Goal: Information Seeking & Learning: Find specific page/section

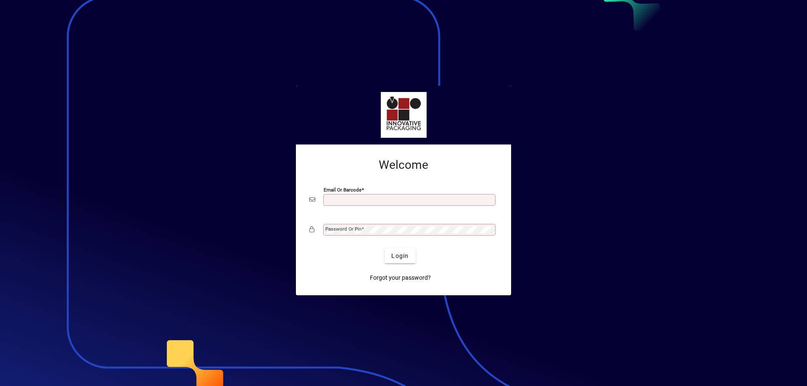
click at [337, 197] on input "Email or Barcode" at bounding box center [410, 200] width 170 height 7
type input "**********"
click at [349, 231] on mat-label "Password or Pin" at bounding box center [343, 229] width 36 height 6
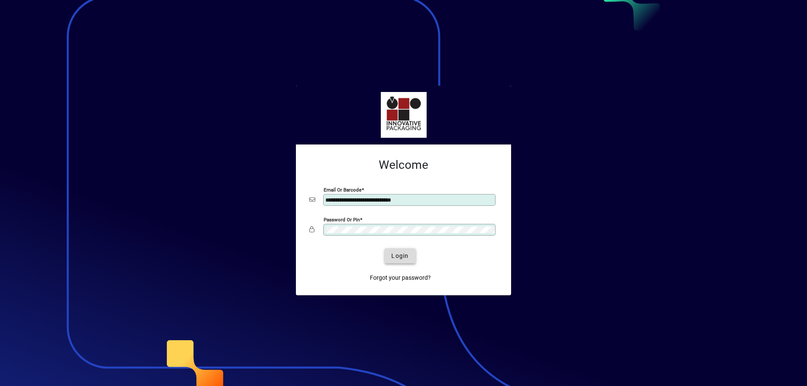
click at [394, 256] on span "Login" at bounding box center [399, 256] width 17 height 9
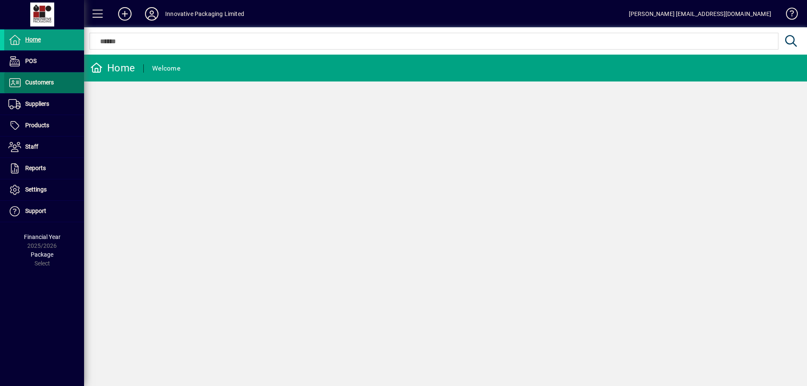
click at [38, 87] on span "Customers" at bounding box center [29, 83] width 50 height 10
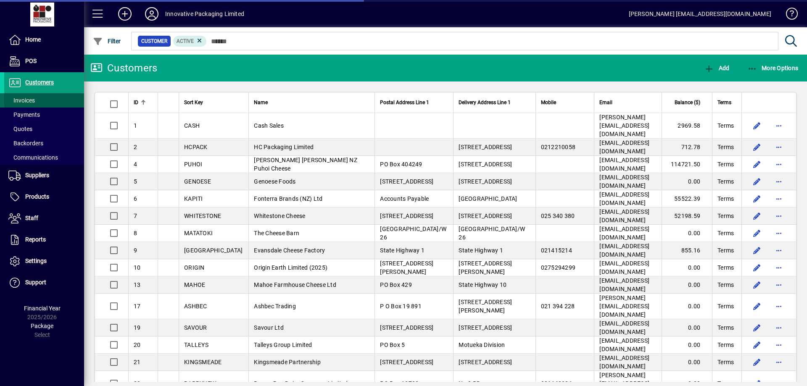
click at [33, 100] on span "Invoices" at bounding box center [21, 100] width 26 height 7
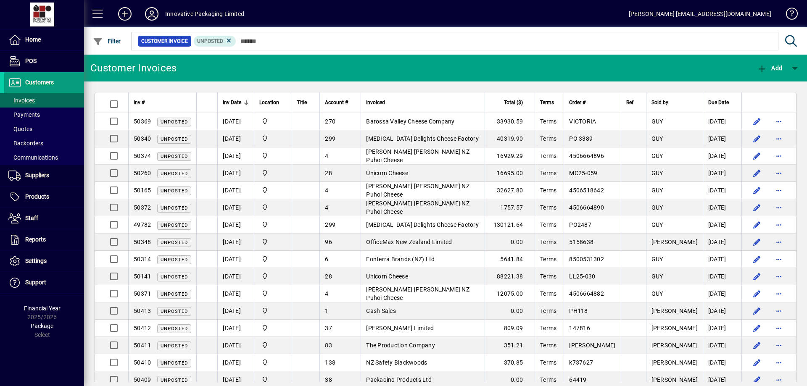
click at [245, 101] on div at bounding box center [246, 102] width 5 height 5
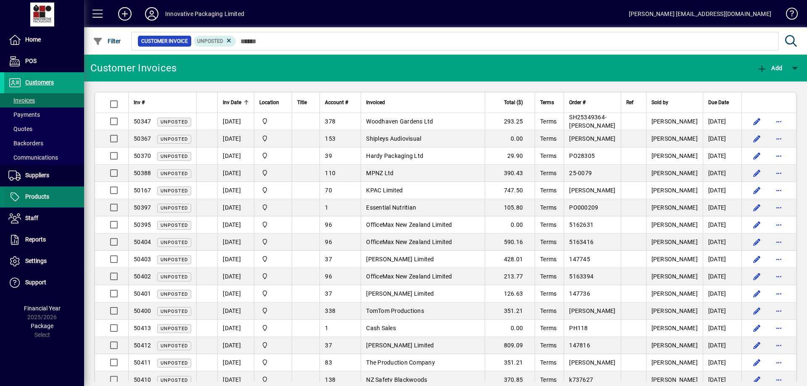
click at [34, 195] on span "Products" at bounding box center [37, 196] width 24 height 7
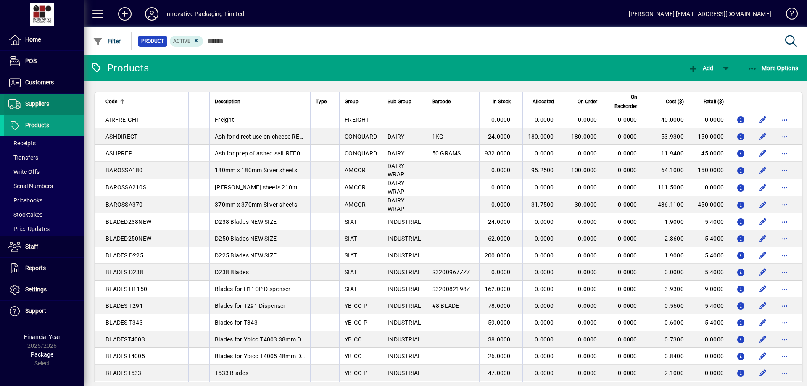
click at [32, 103] on span "Suppliers" at bounding box center [37, 103] width 24 height 7
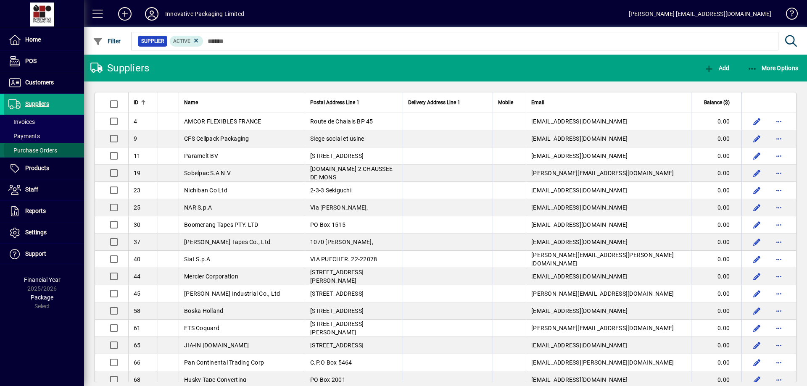
click at [39, 149] on span "Purchase Orders" at bounding box center [32, 150] width 49 height 7
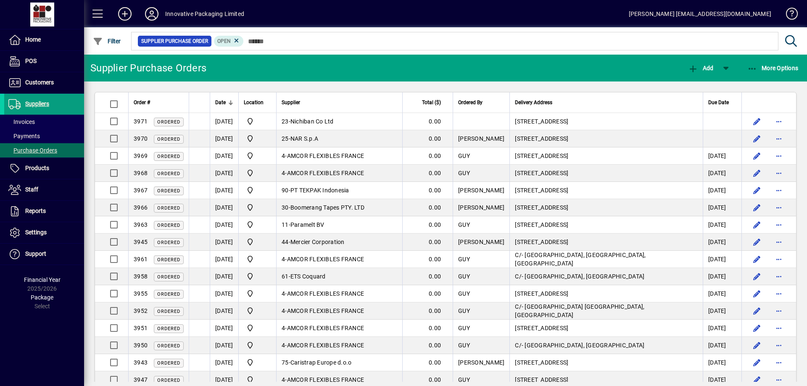
click at [229, 99] on div "Date" at bounding box center [224, 102] width 18 height 9
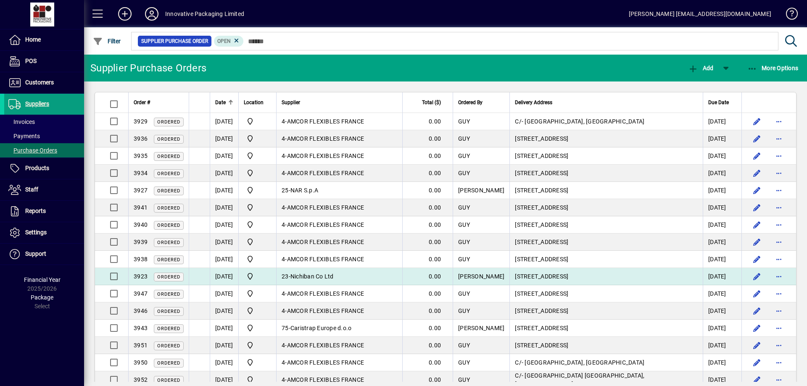
click at [320, 273] on span "Nichiban Co Ltd" at bounding box center [311, 276] width 43 height 7
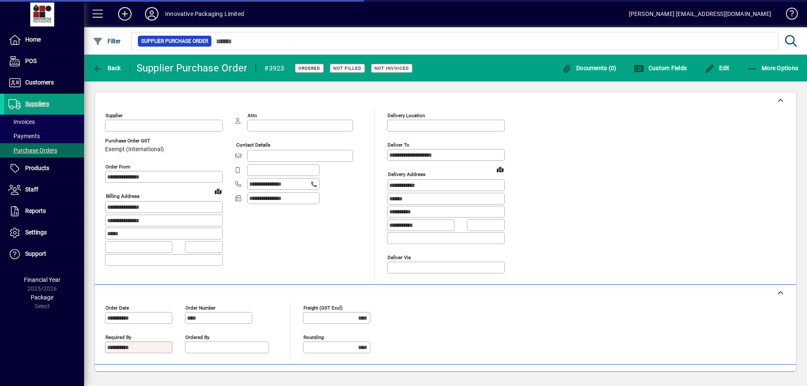
type input "**********"
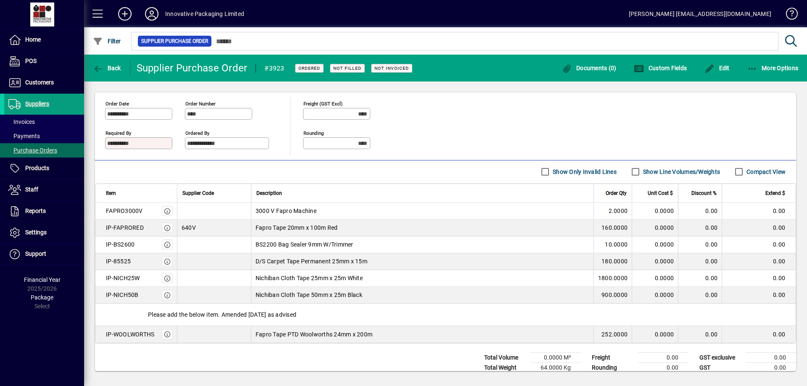
scroll to position [210, 0]
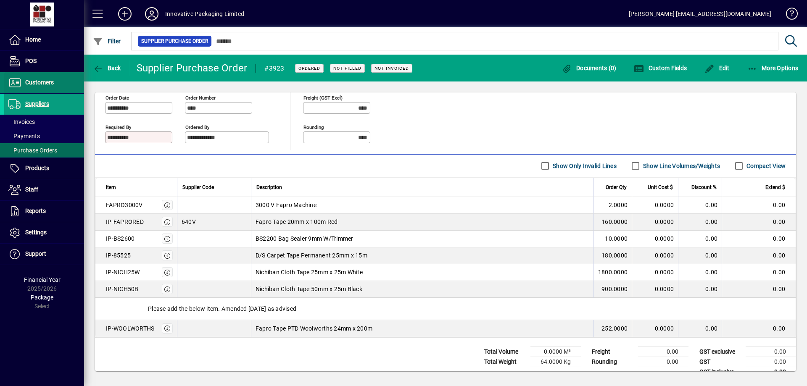
click at [40, 83] on span "Customers" at bounding box center [39, 82] width 29 height 7
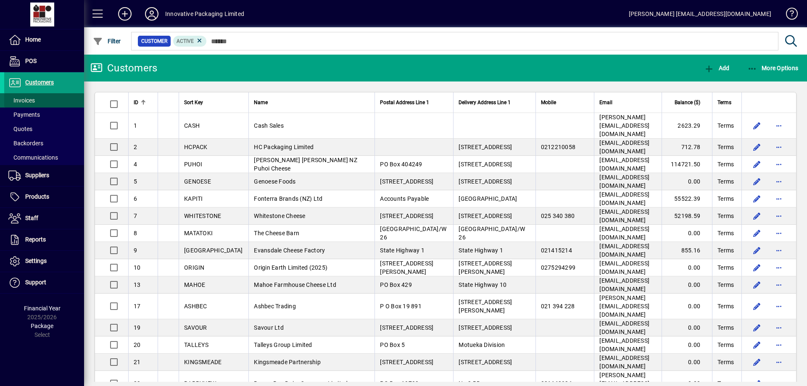
click at [42, 98] on span at bounding box center [44, 100] width 80 height 20
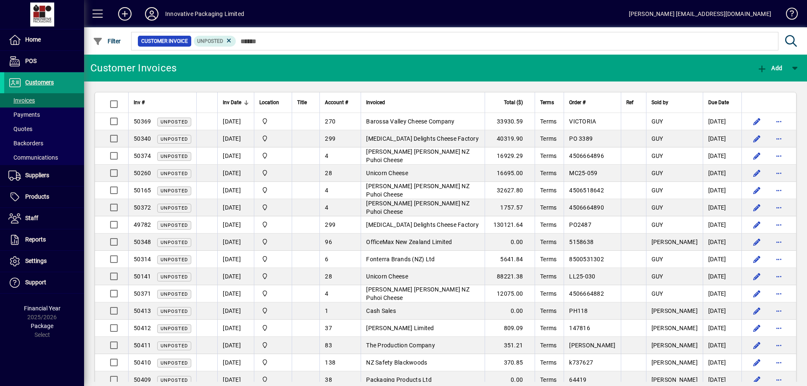
click at [34, 79] on span "Customers" at bounding box center [29, 83] width 50 height 10
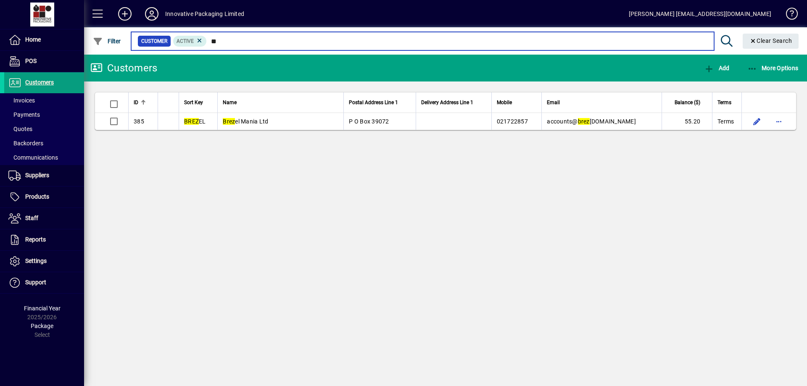
type input "*"
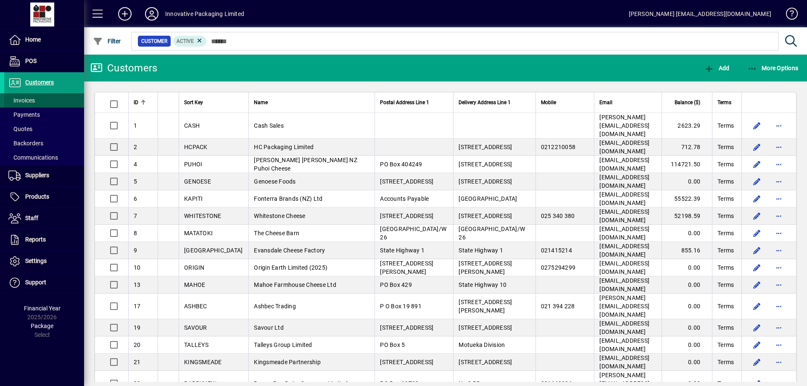
click at [35, 101] on span "Invoices" at bounding box center [21, 100] width 26 height 7
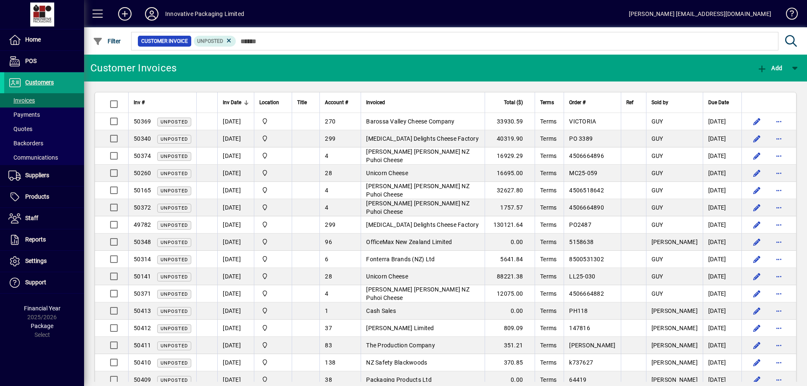
click at [244, 103] on div at bounding box center [245, 104] width 3 height 3
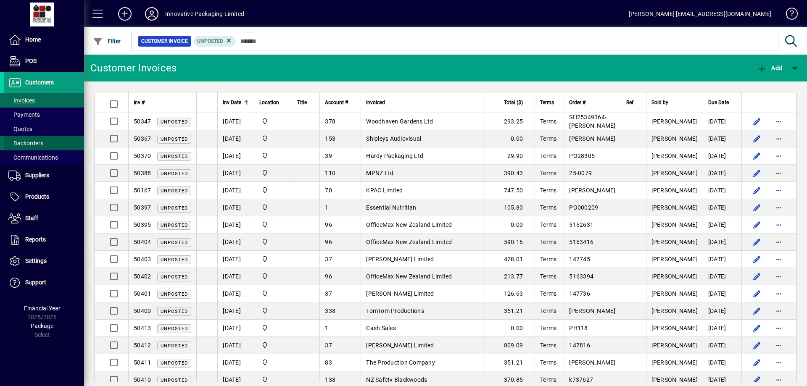
click at [31, 141] on span "Backorders" at bounding box center [25, 143] width 35 height 7
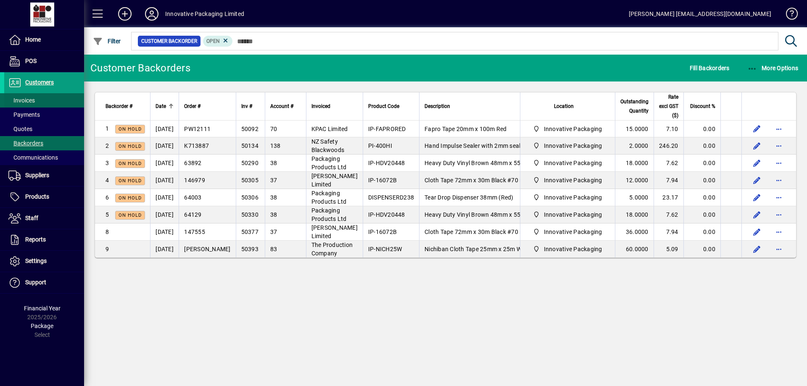
click at [25, 101] on span "Invoices" at bounding box center [21, 100] width 26 height 7
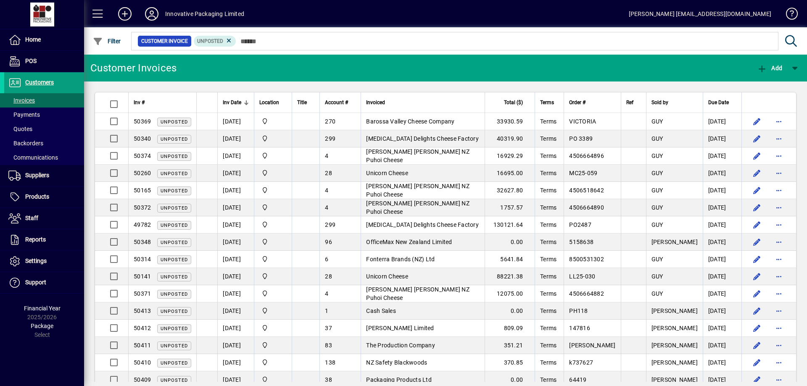
click at [245, 103] on div at bounding box center [245, 104] width 3 height 3
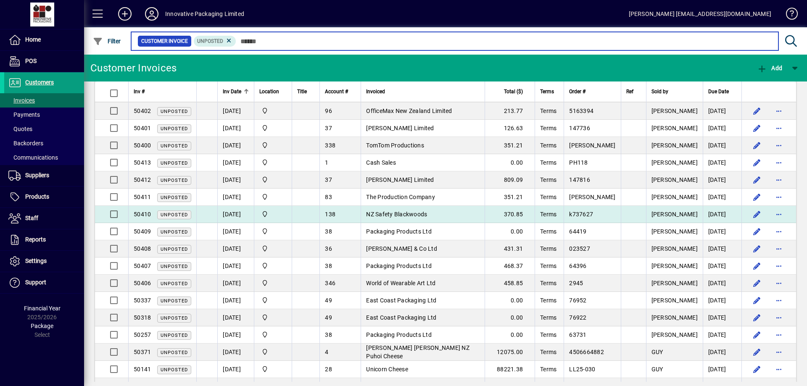
scroll to position [168, 0]
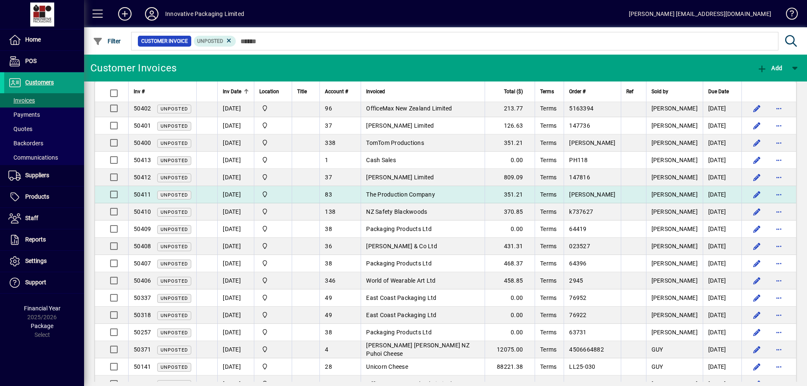
click at [417, 195] on span "The Production Company" at bounding box center [400, 194] width 69 height 7
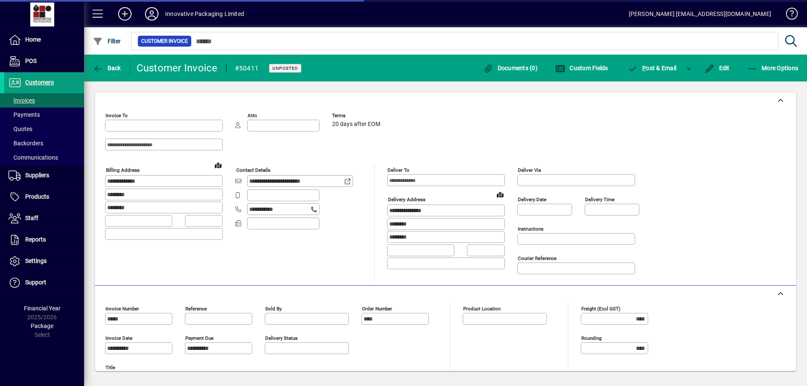
type input "**********"
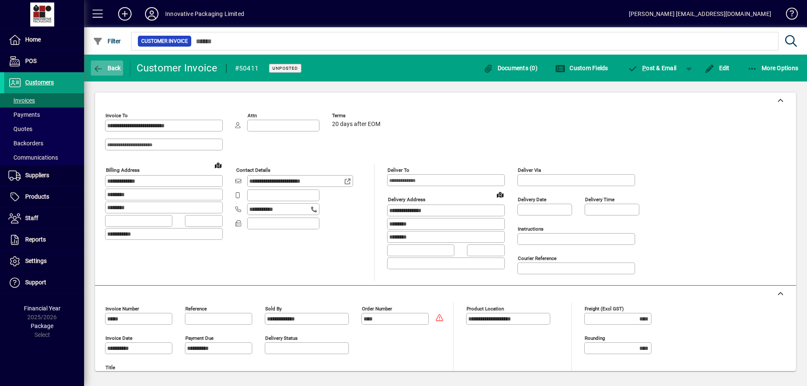
click at [96, 69] on icon "button" at bounding box center [98, 69] width 11 height 8
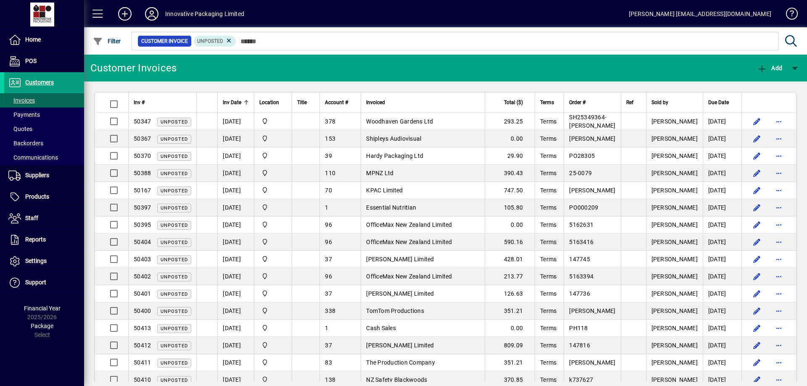
click at [28, 100] on span "Invoices" at bounding box center [21, 100] width 26 height 7
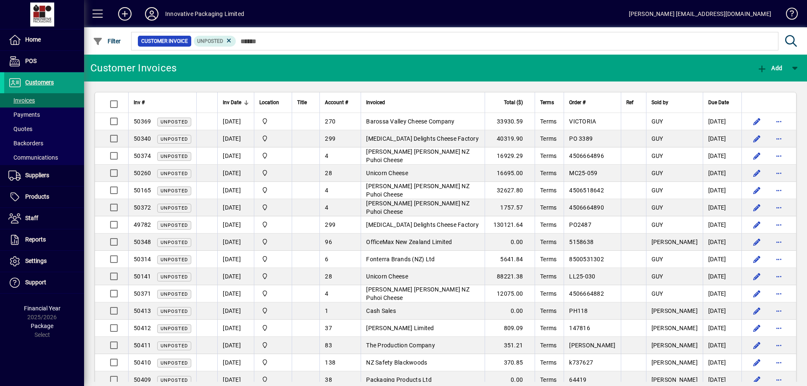
click at [245, 100] on div "Inv Date" at bounding box center [236, 102] width 26 height 9
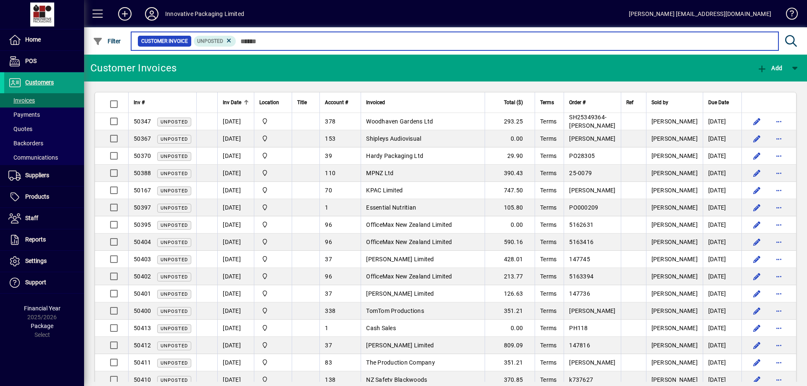
drag, startPoint x: 245, startPoint y: 100, endPoint x: 297, endPoint y: 42, distance: 78.2
click at [297, 42] on input "text" at bounding box center [503, 41] width 535 height 12
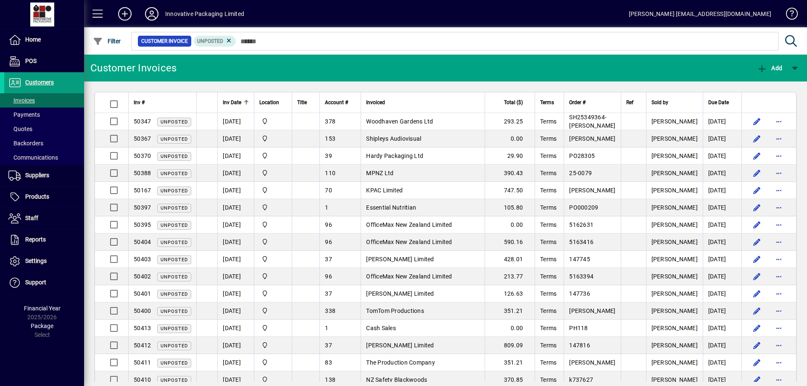
click at [372, 65] on mat-toolbar-row "Customer Invoices Add" at bounding box center [445, 68] width 723 height 27
click at [40, 80] on span "Customers" at bounding box center [39, 82] width 29 height 7
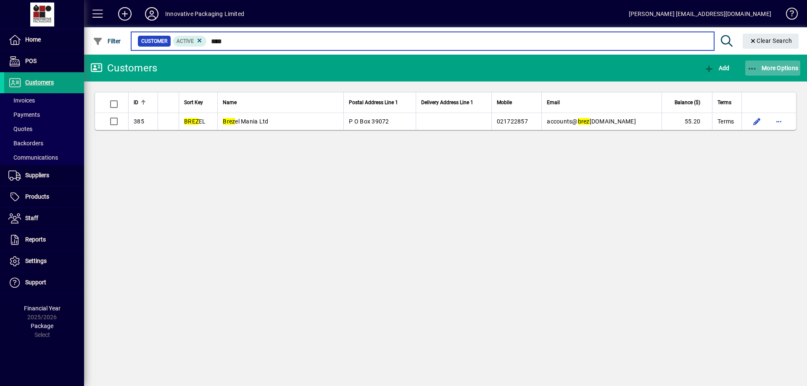
type input "****"
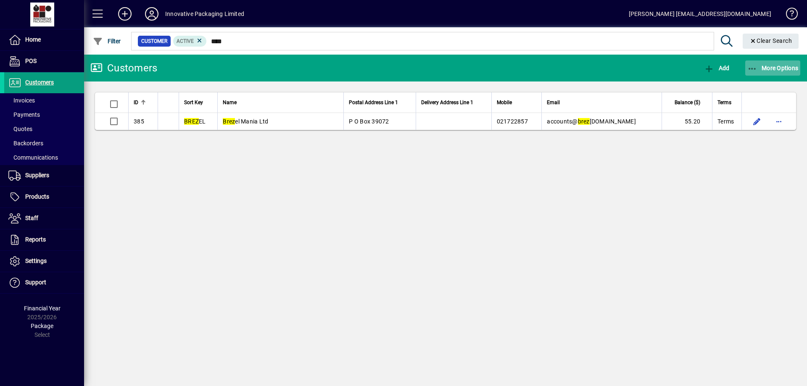
click at [758, 68] on span "More Options" at bounding box center [772, 68] width 51 height 7
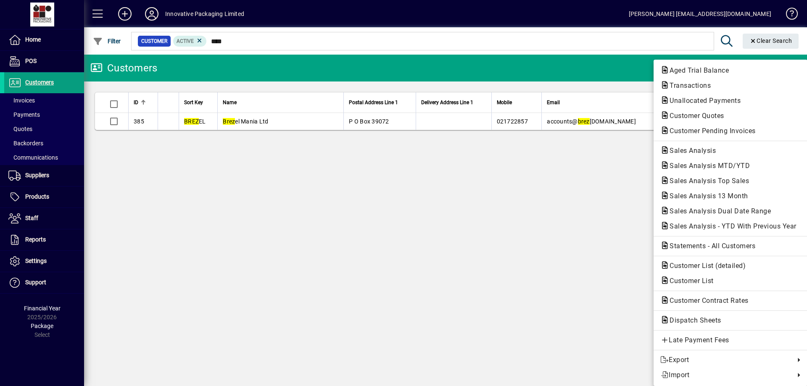
click at [554, 264] on div at bounding box center [403, 193] width 807 height 386
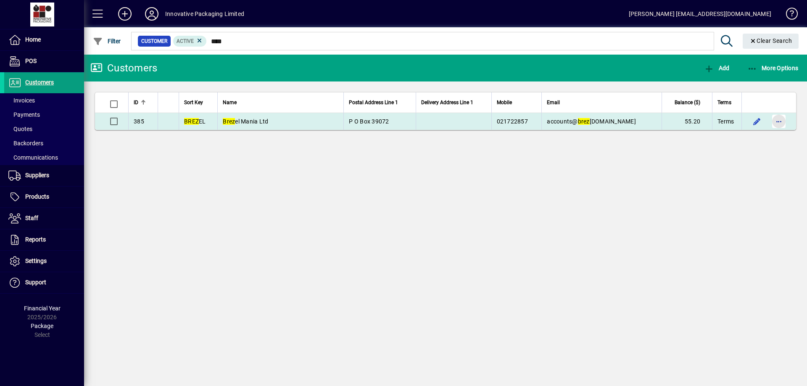
click at [778, 121] on span "button" at bounding box center [778, 121] width 20 height 20
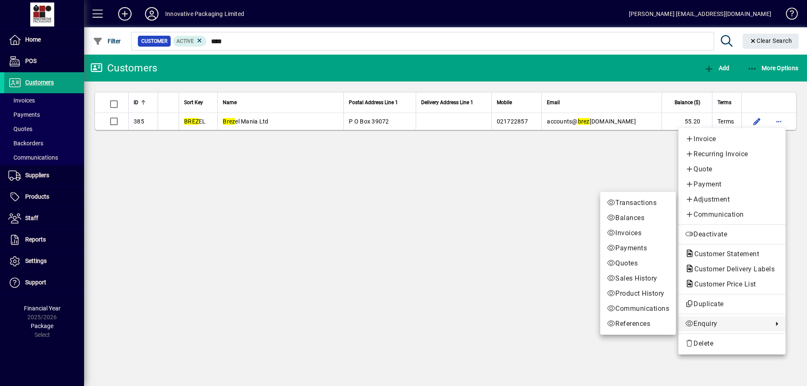
click at [713, 326] on span "Enquiry" at bounding box center [727, 324] width 84 height 10
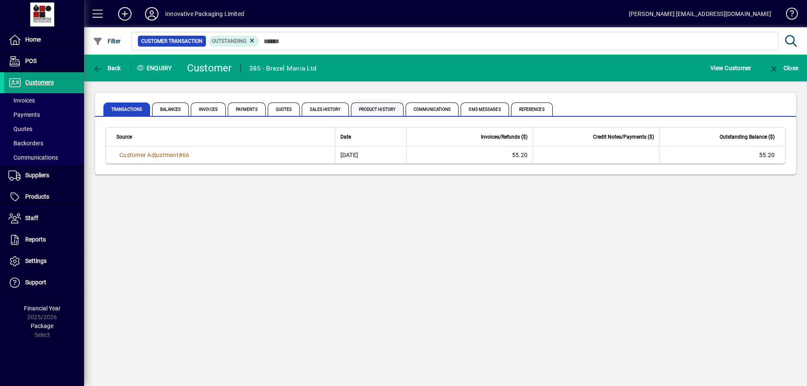
click at [372, 107] on span "Product History" at bounding box center [377, 109] width 53 height 13
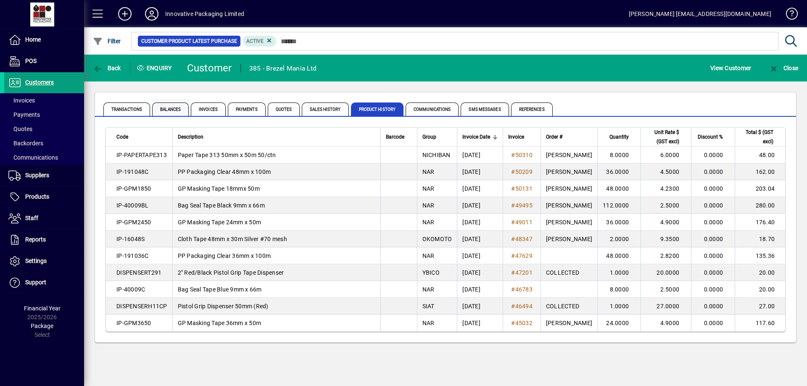
click at [168, 109] on span "Balances" at bounding box center [170, 109] width 37 height 13
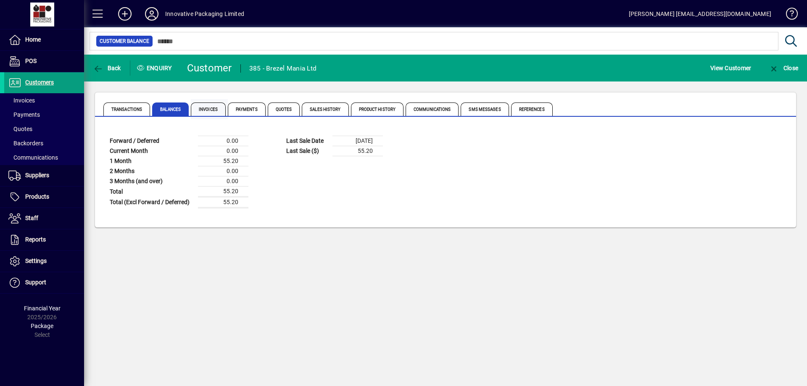
click at [206, 108] on span "Invoices" at bounding box center [208, 109] width 35 height 13
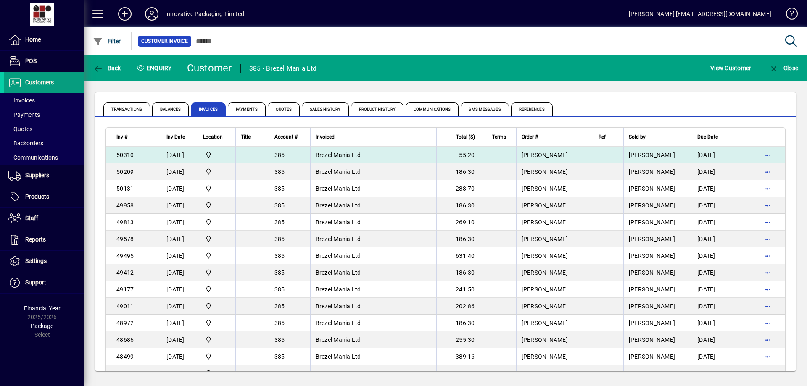
click at [411, 155] on td "Brezel Mania Ltd" at bounding box center [373, 155] width 126 height 17
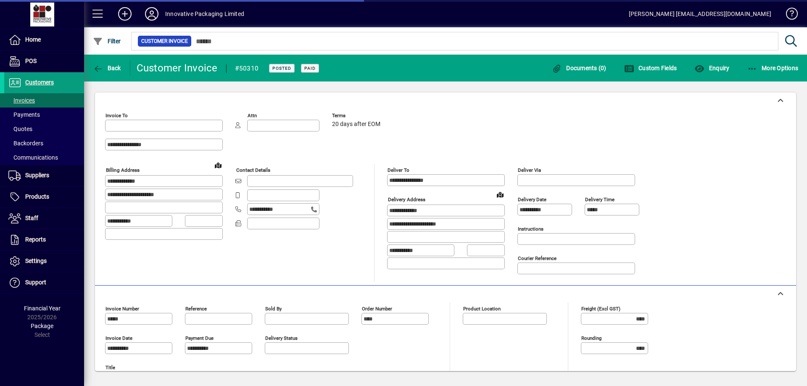
type input "**********"
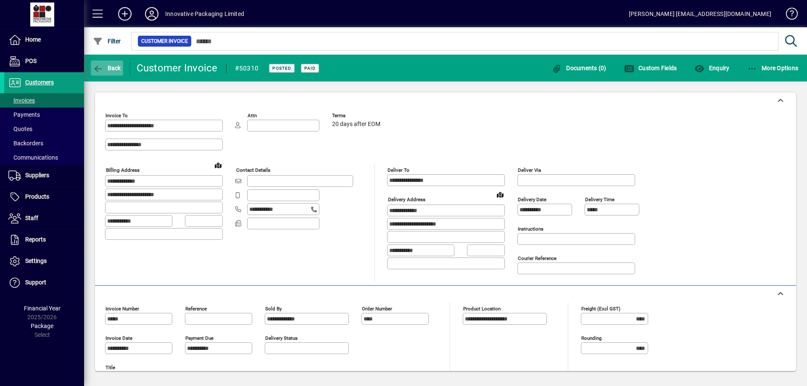
click at [96, 66] on icon "button" at bounding box center [98, 69] width 11 height 8
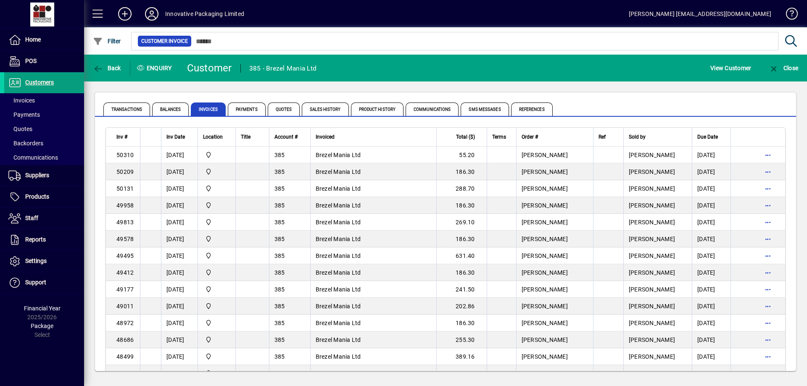
click at [96, 66] on icon "button" at bounding box center [98, 69] width 11 height 8
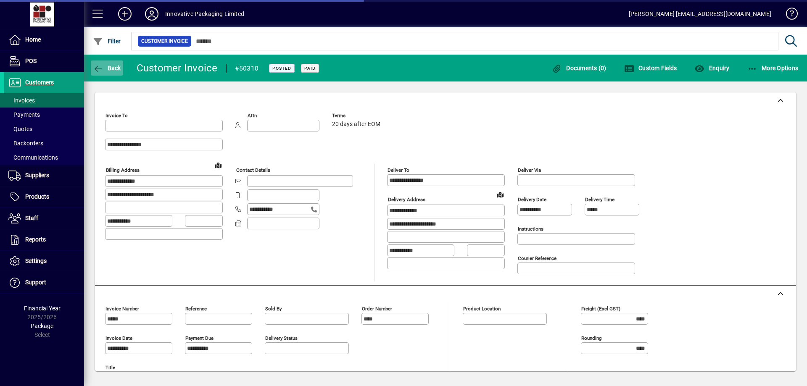
type input "**********"
click at [97, 69] on icon "button" at bounding box center [98, 69] width 11 height 8
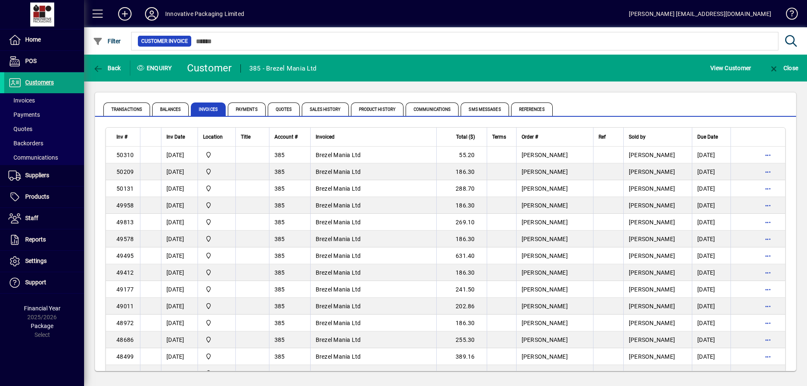
click at [97, 69] on icon "button" at bounding box center [98, 69] width 11 height 8
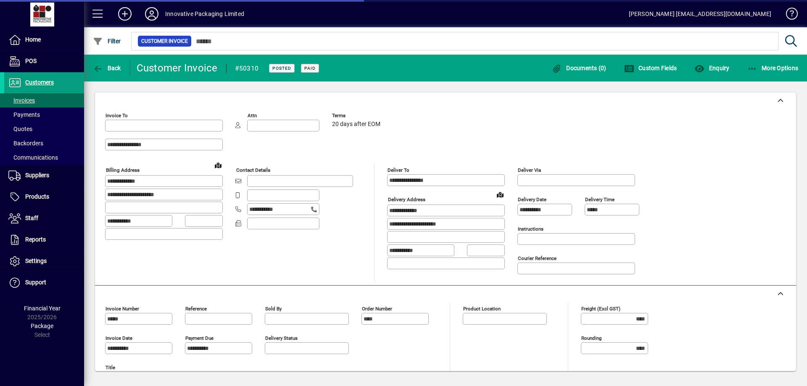
type input "**********"
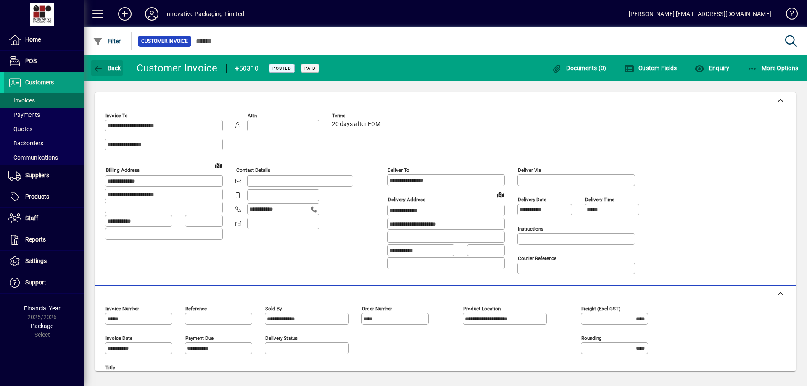
click at [97, 69] on icon "button" at bounding box center [98, 69] width 11 height 8
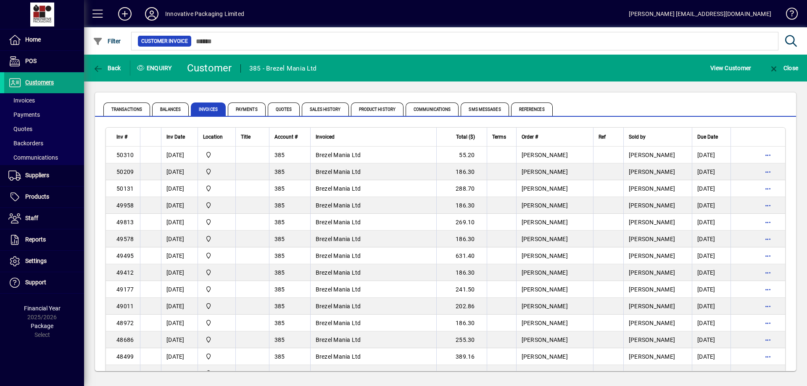
click at [97, 69] on icon "button" at bounding box center [98, 69] width 11 height 8
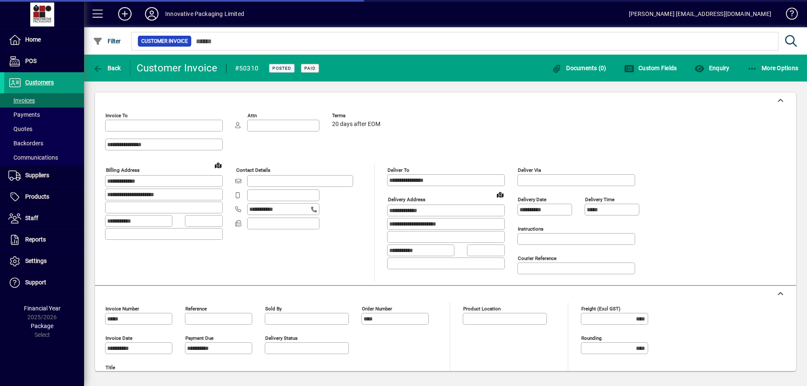
type input "**********"
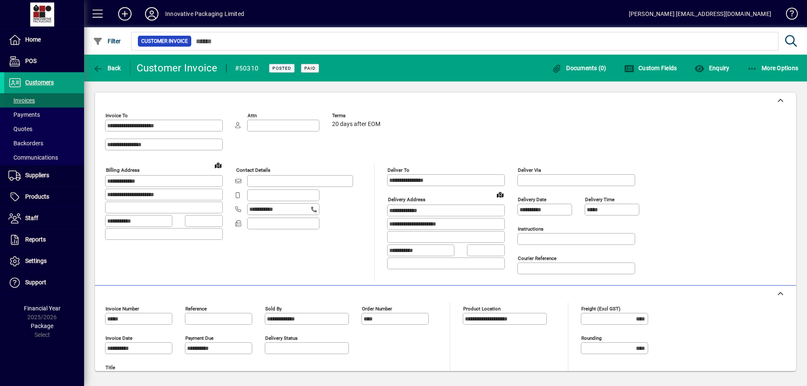
click at [27, 100] on span "Invoices" at bounding box center [21, 100] width 26 height 7
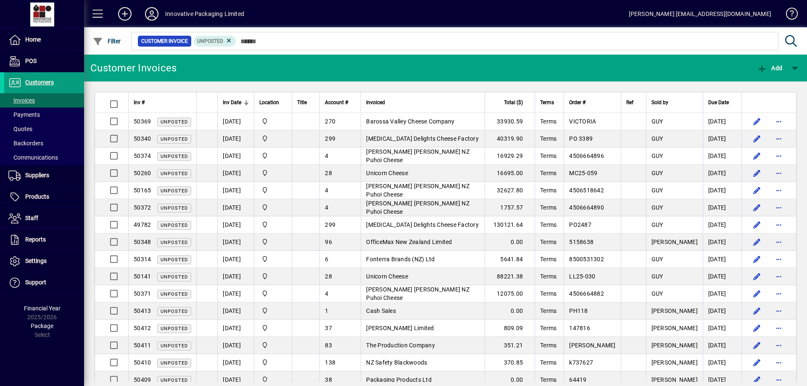
click at [246, 100] on div "Inv Date" at bounding box center [236, 102] width 26 height 9
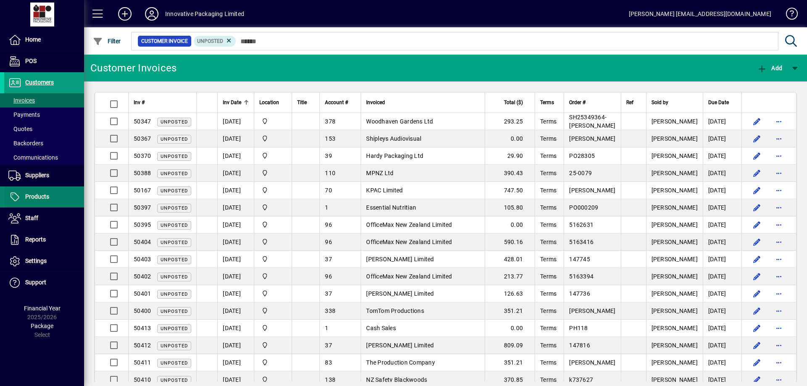
click at [43, 197] on span "Products" at bounding box center [37, 196] width 24 height 7
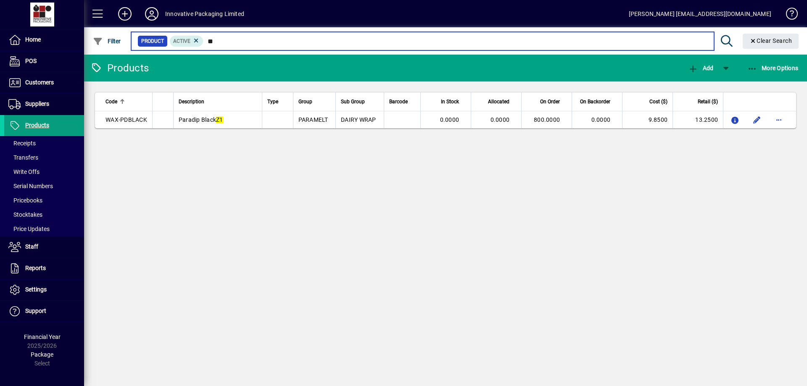
type input "*"
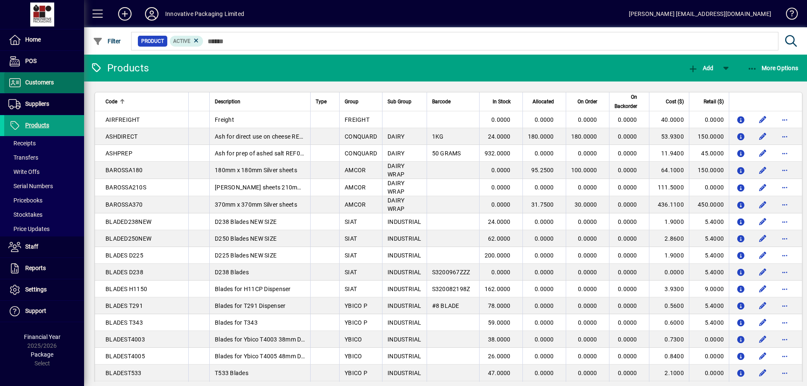
click at [37, 84] on span "Customers" at bounding box center [39, 82] width 29 height 7
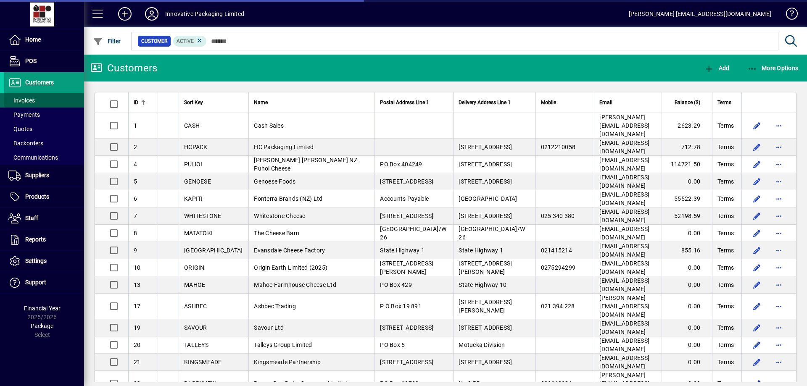
click at [34, 100] on span "Invoices" at bounding box center [21, 100] width 26 height 7
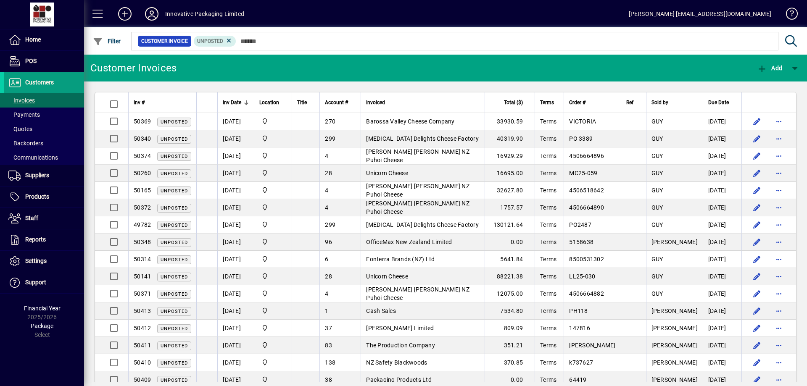
click at [246, 100] on div "Inv Date" at bounding box center [236, 102] width 26 height 9
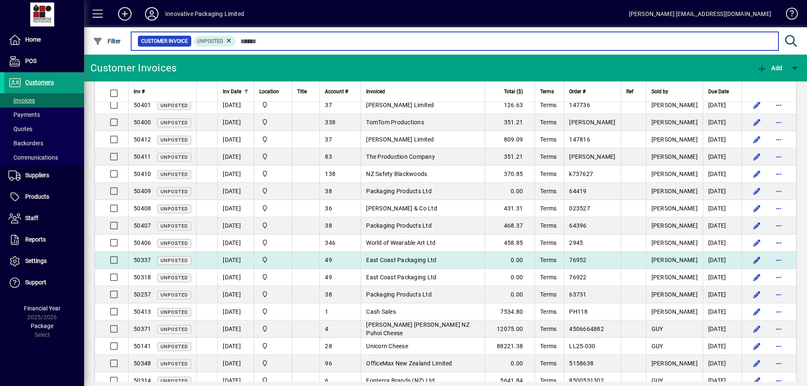
scroll to position [252, 0]
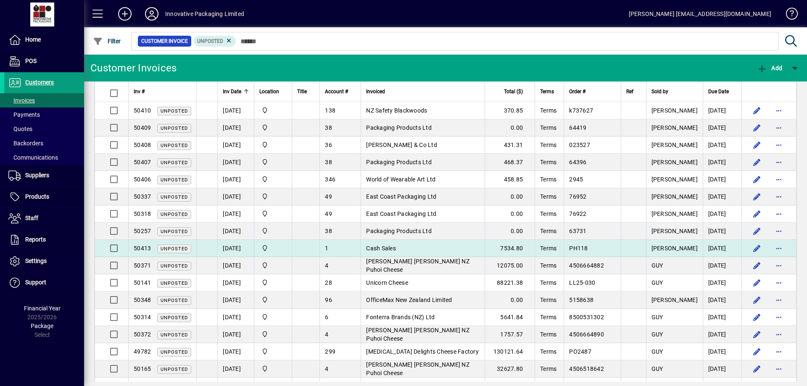
click at [384, 248] on span "Cash Sales" at bounding box center [381, 248] width 30 height 7
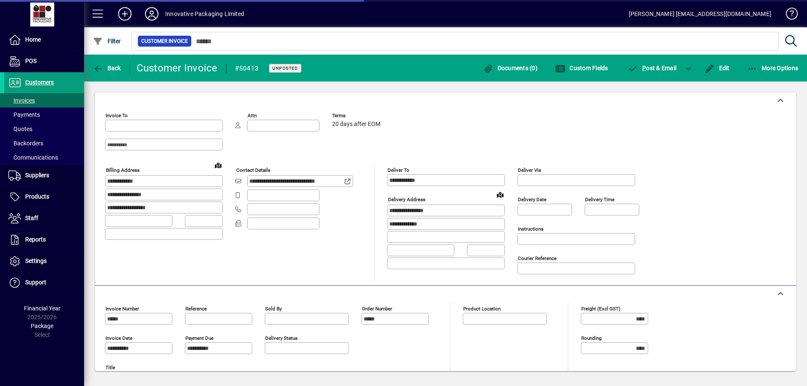
type input "**********"
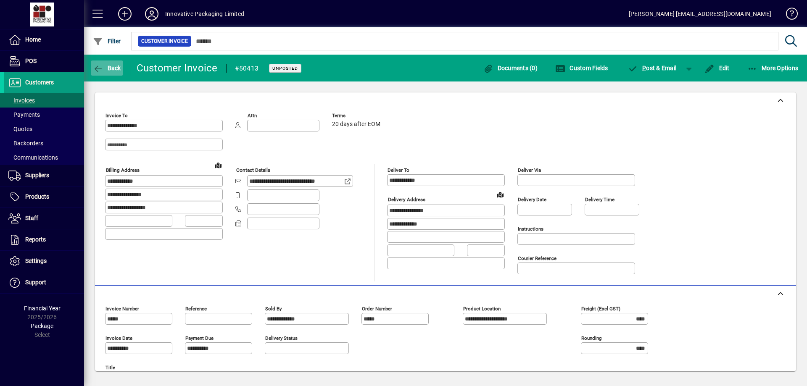
click at [95, 68] on icon "button" at bounding box center [98, 69] width 11 height 8
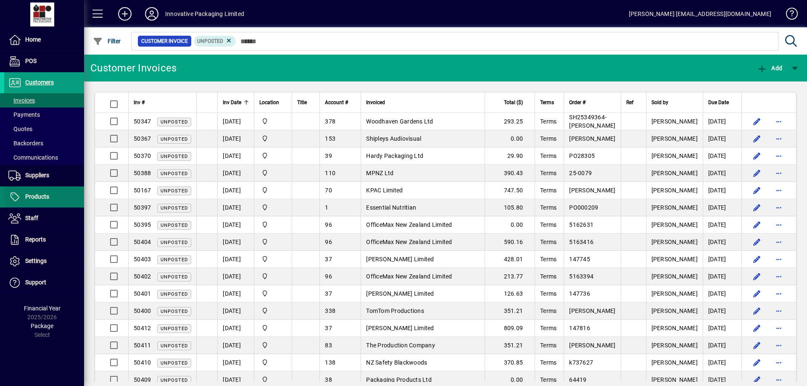
click at [39, 194] on span "Products" at bounding box center [26, 197] width 45 height 10
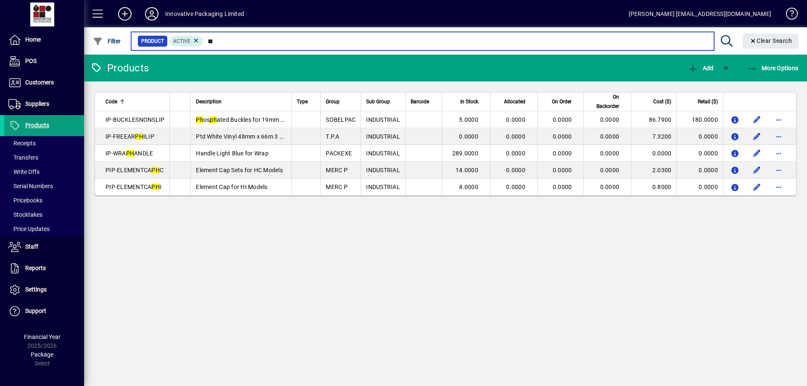
type input "*"
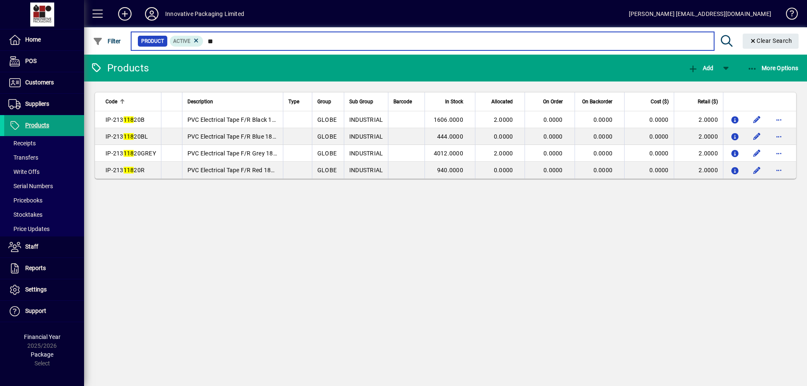
type input "*"
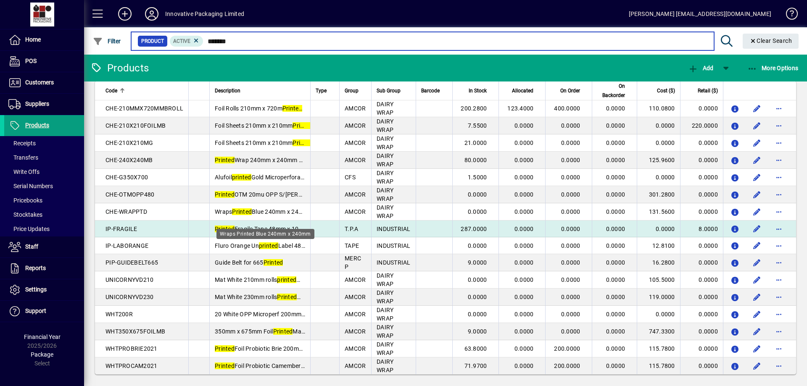
scroll to position [15, 0]
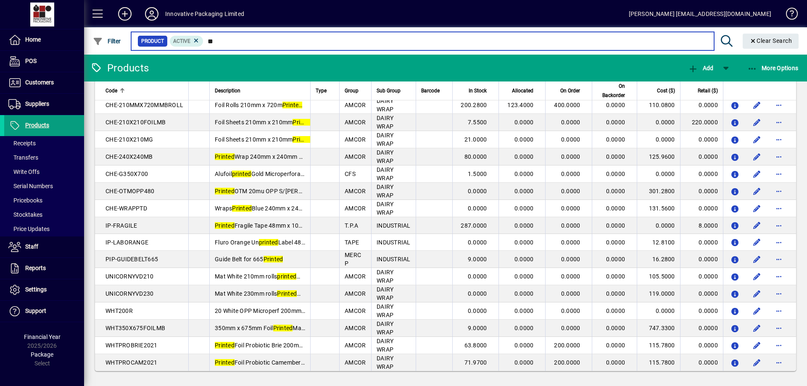
type input "*"
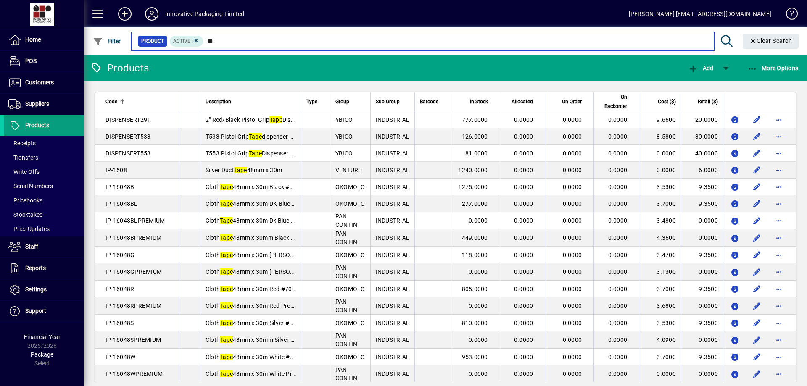
type input "*"
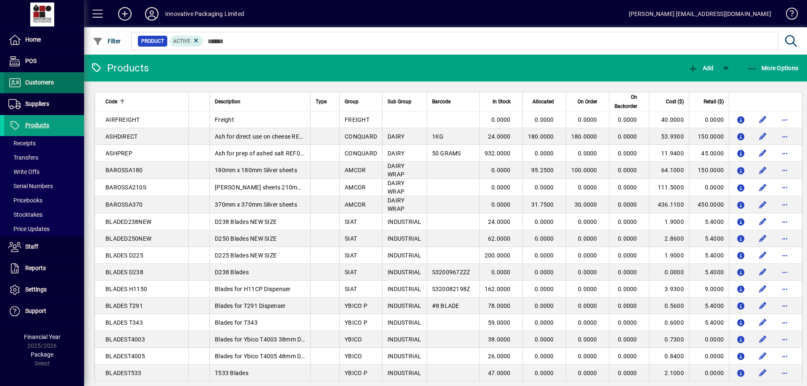
click at [39, 82] on span "Customers" at bounding box center [39, 82] width 29 height 7
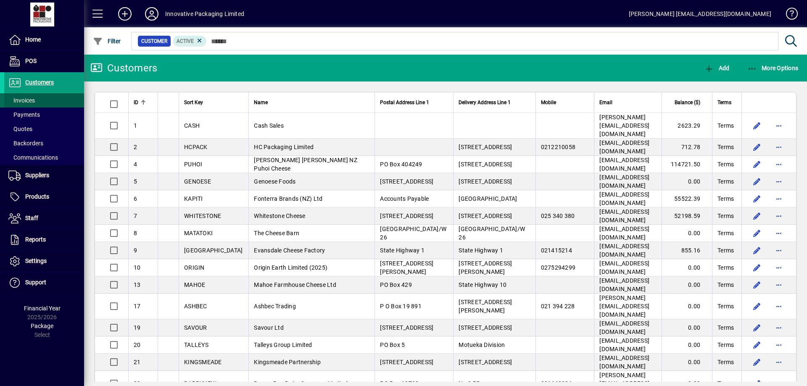
click at [30, 100] on span "Invoices" at bounding box center [21, 100] width 26 height 7
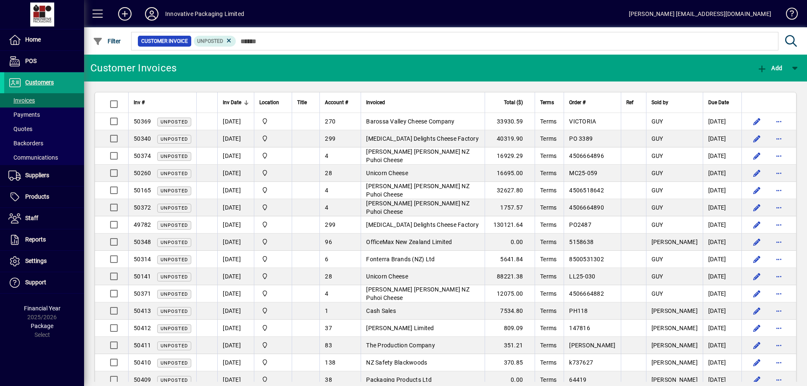
click at [246, 103] on div at bounding box center [246, 102] width 1 height 4
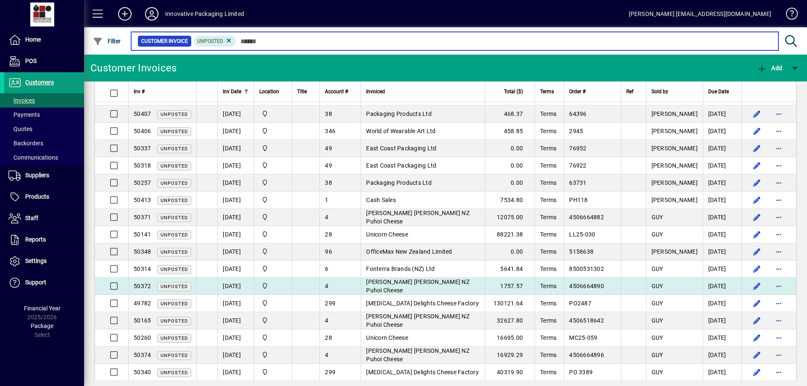
scroll to position [285, 0]
